Goal: Navigation & Orientation: Understand site structure

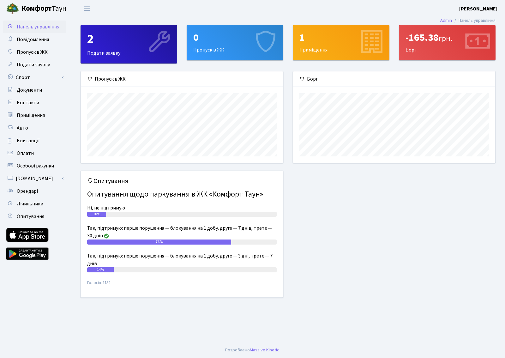
scroll to position [91, 202]
click at [31, 137] on span "Квитанції" at bounding box center [28, 140] width 23 height 7
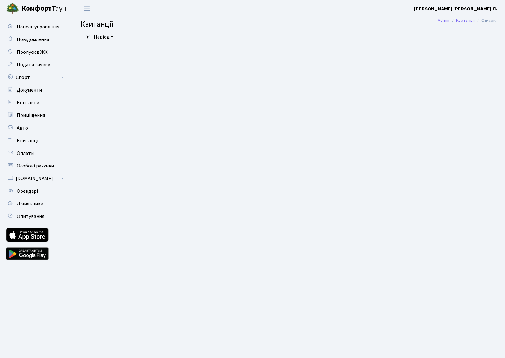
select select "25"
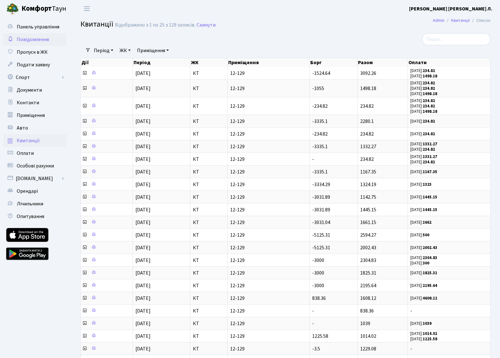
click at [40, 39] on span "Повідомлення" at bounding box center [33, 39] width 32 height 7
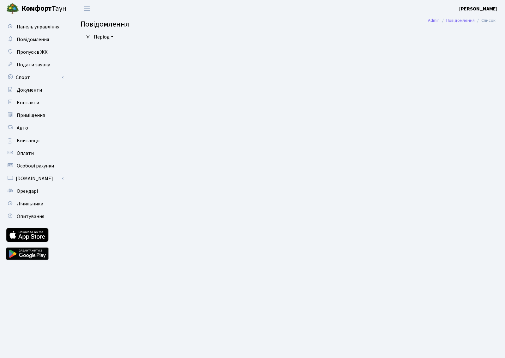
select select "25"
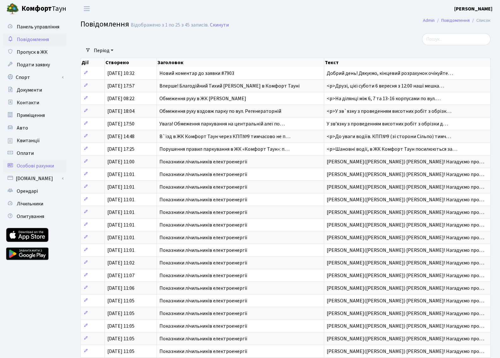
click at [39, 164] on span "Особові рахунки" at bounding box center [35, 165] width 37 height 7
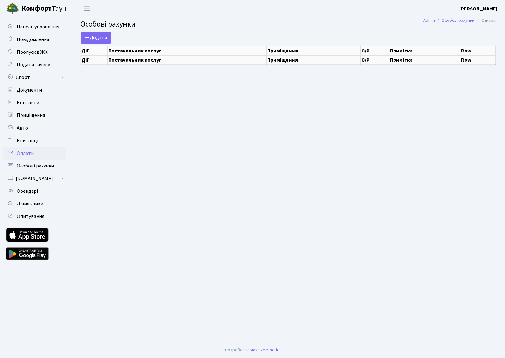
select select "25"
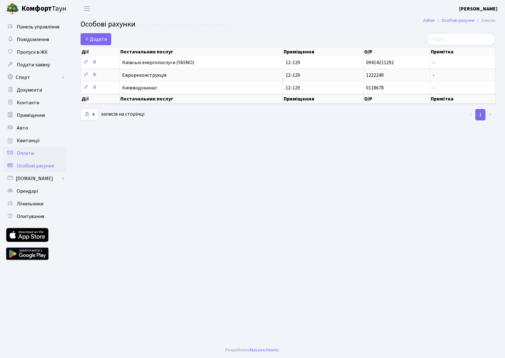
click at [29, 151] on span "Оплати" at bounding box center [25, 153] width 17 height 7
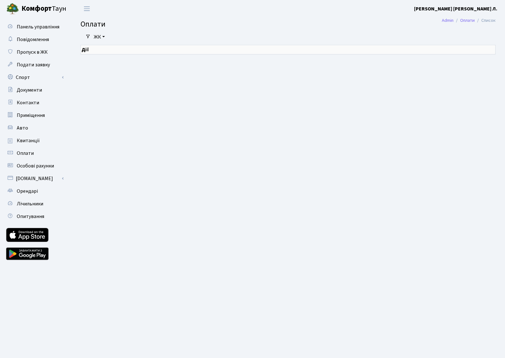
select select "25"
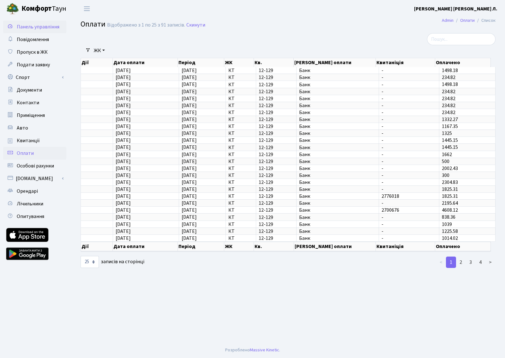
click at [45, 25] on span "Панель управління" at bounding box center [38, 26] width 43 height 7
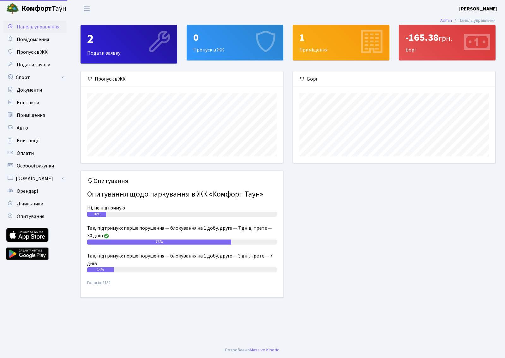
scroll to position [91, 202]
